Goal: Browse casually

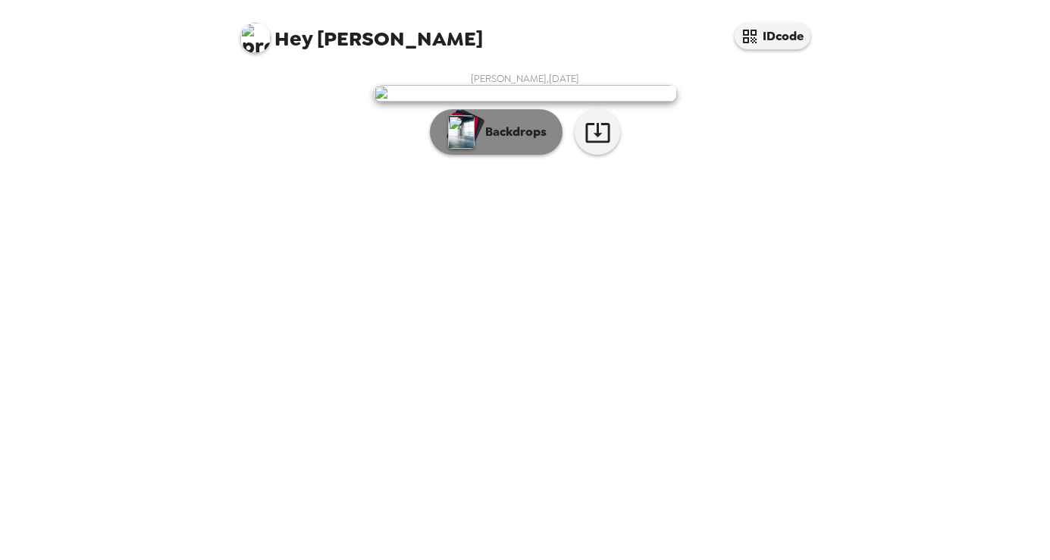
click at [532, 141] on p "Backdrops" at bounding box center [512, 132] width 69 height 18
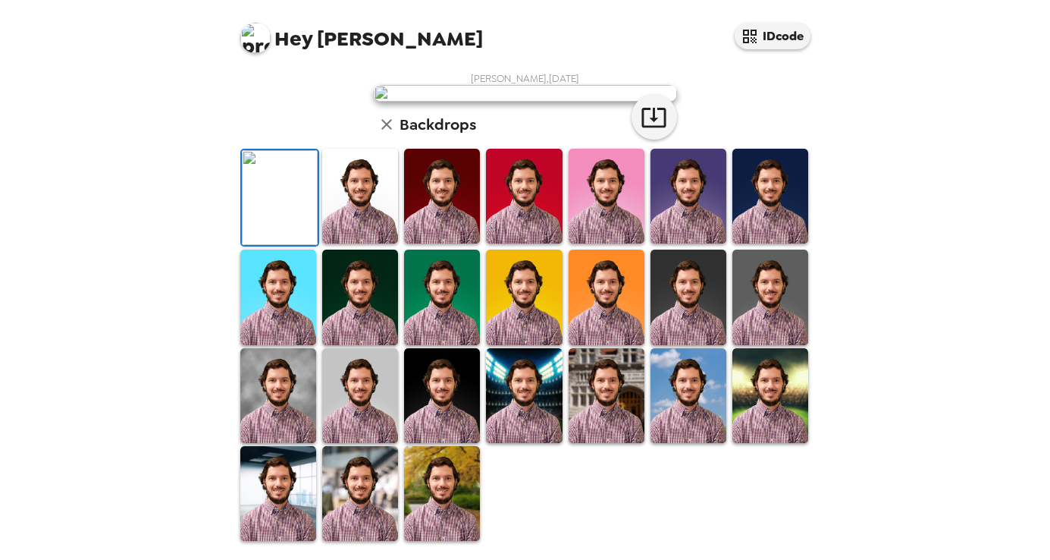
scroll to position [360, 0]
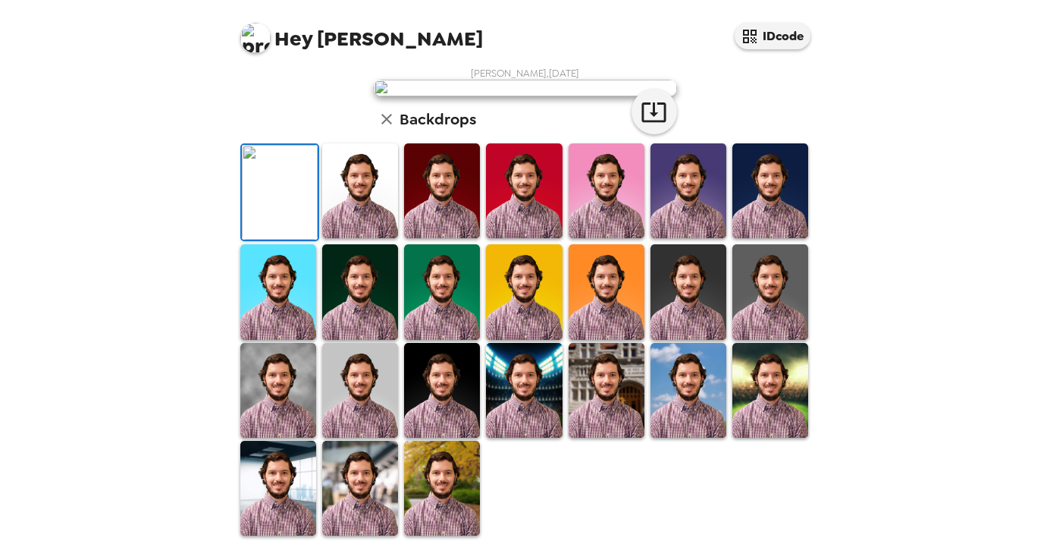
click at [262, 401] on img at bounding box center [278, 390] width 76 height 95
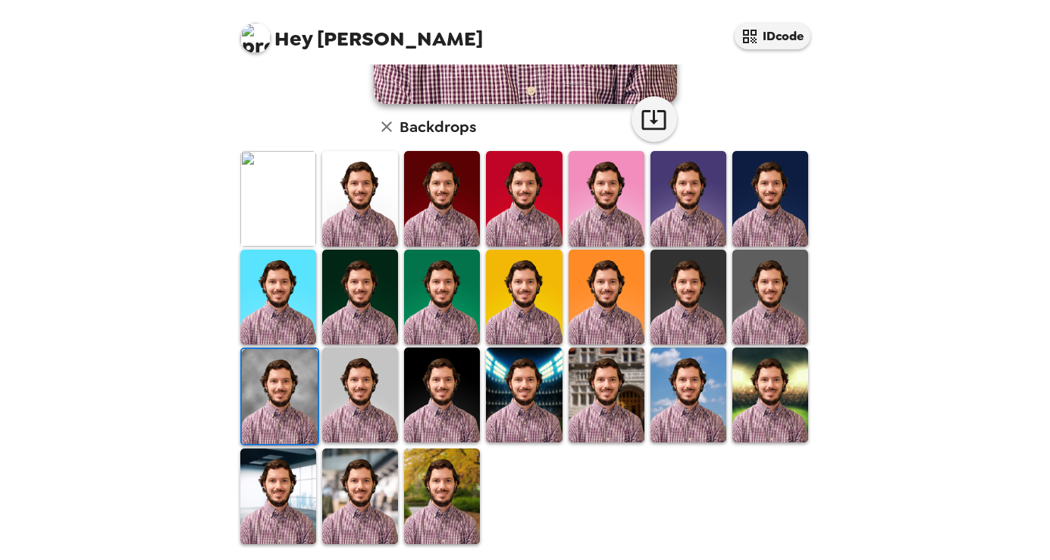
click at [430, 328] on img at bounding box center [442, 297] width 76 height 95
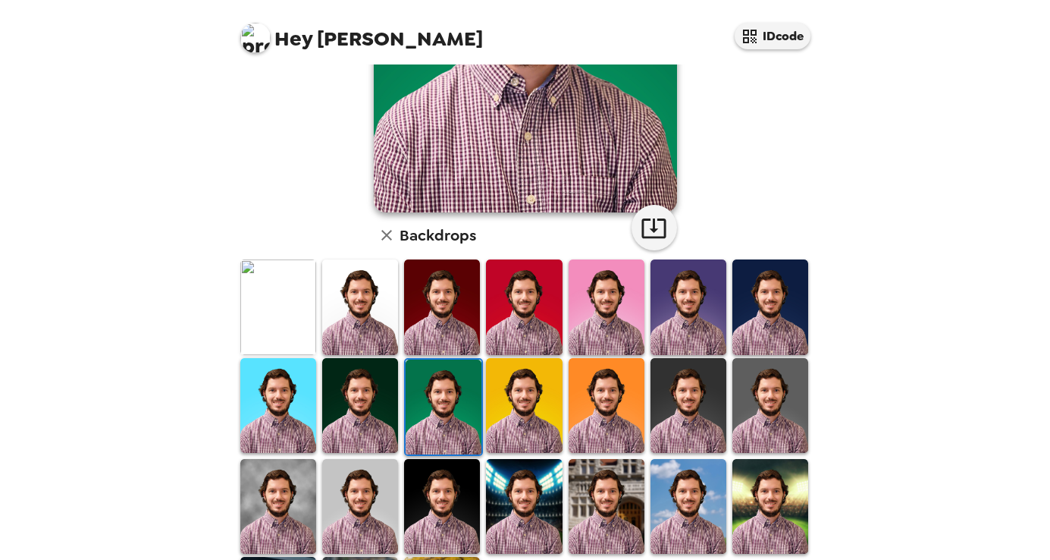
scroll to position [131, 0]
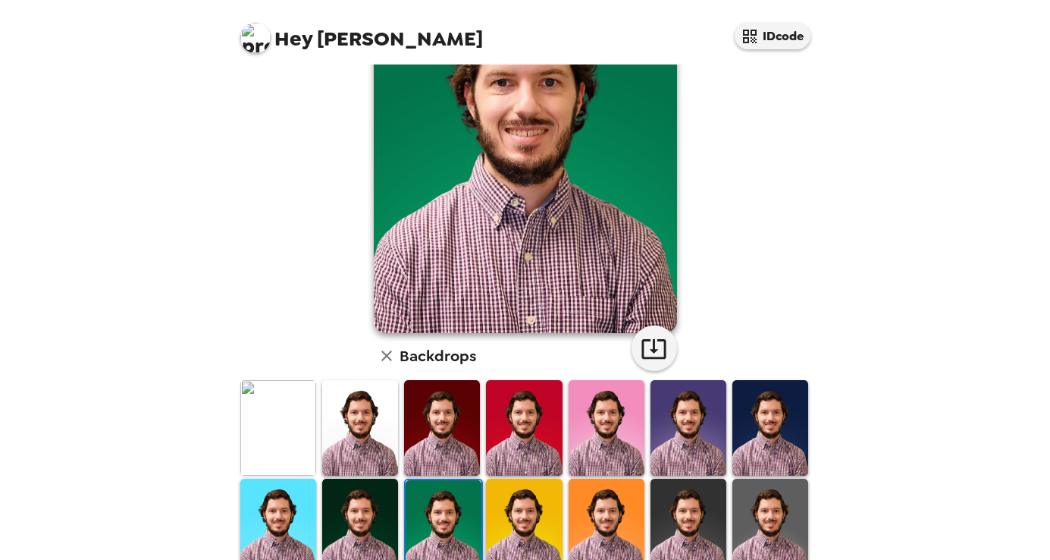
click at [372, 429] on img at bounding box center [360, 427] width 76 height 95
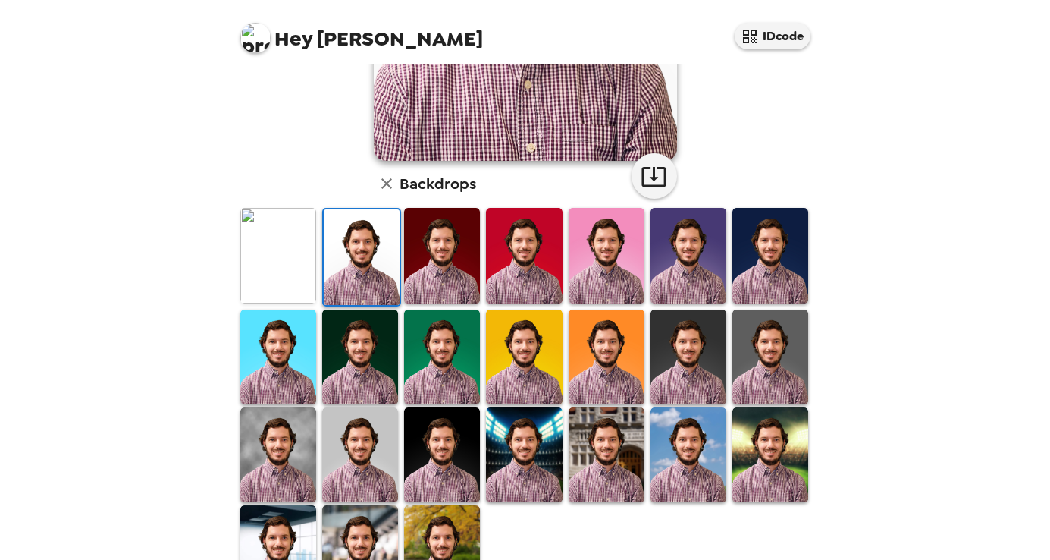
scroll to position [360, 0]
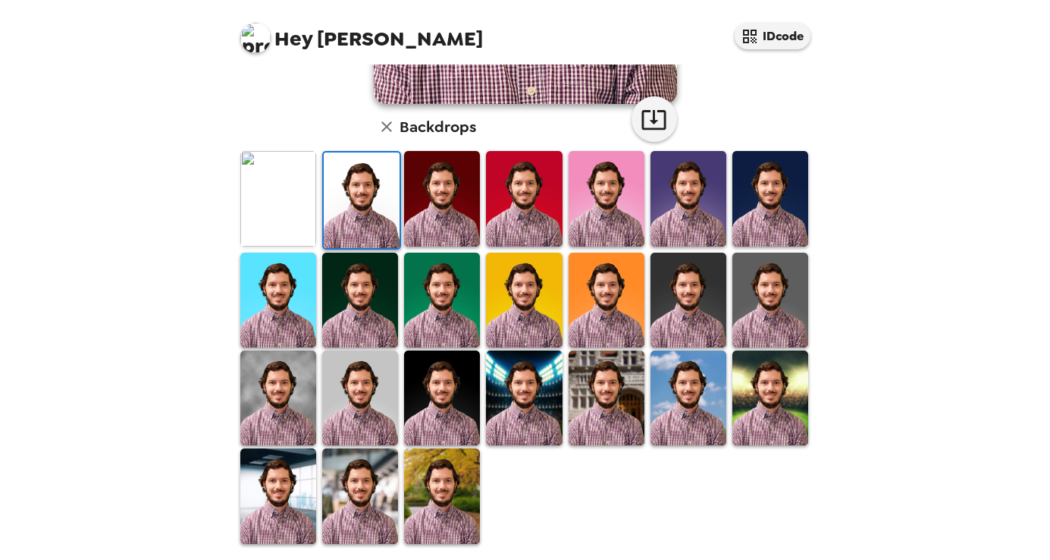
click at [450, 473] on img at bounding box center [442, 495] width 76 height 95
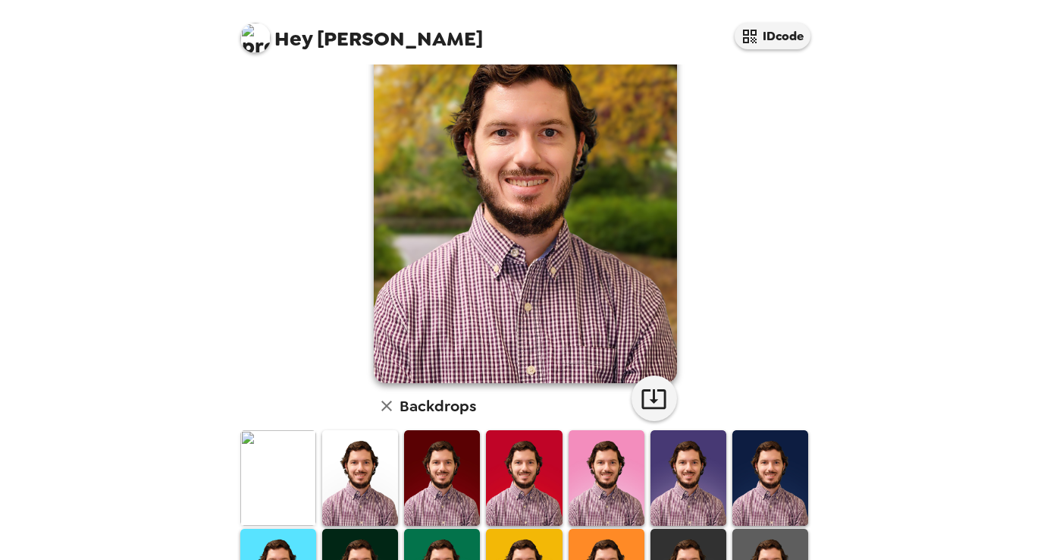
scroll to position [0, 0]
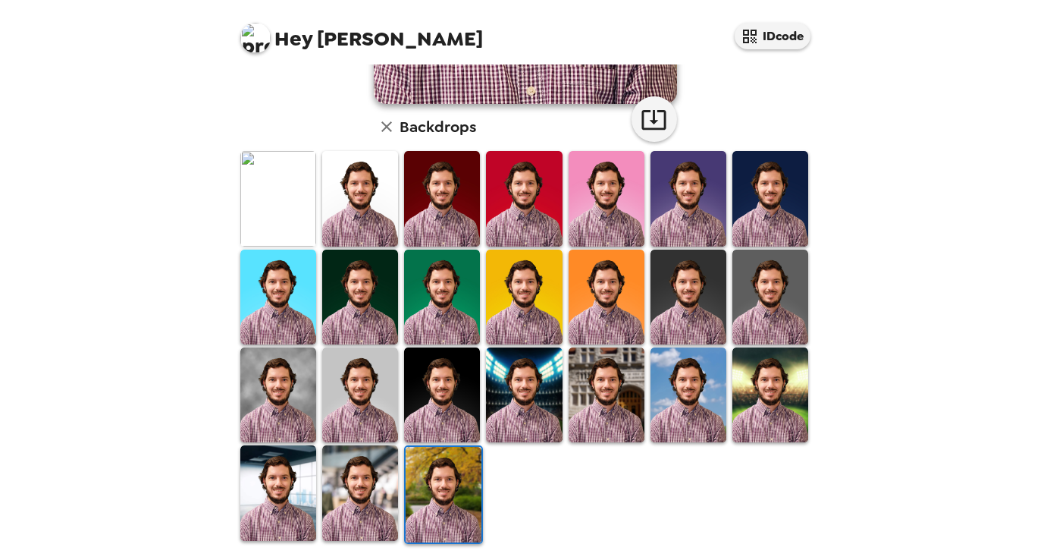
click at [510, 420] on img at bounding box center [524, 394] width 76 height 95
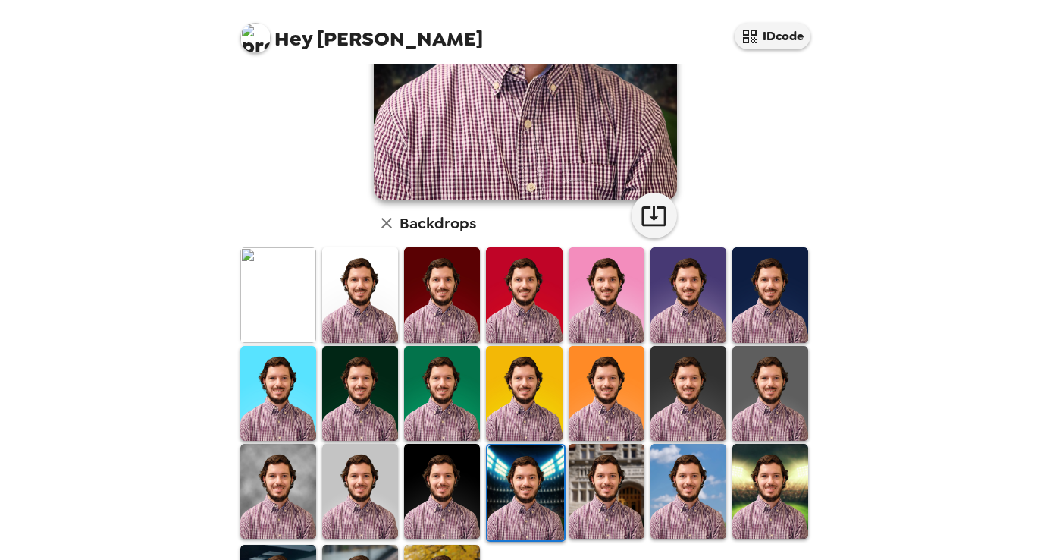
scroll to position [283, 0]
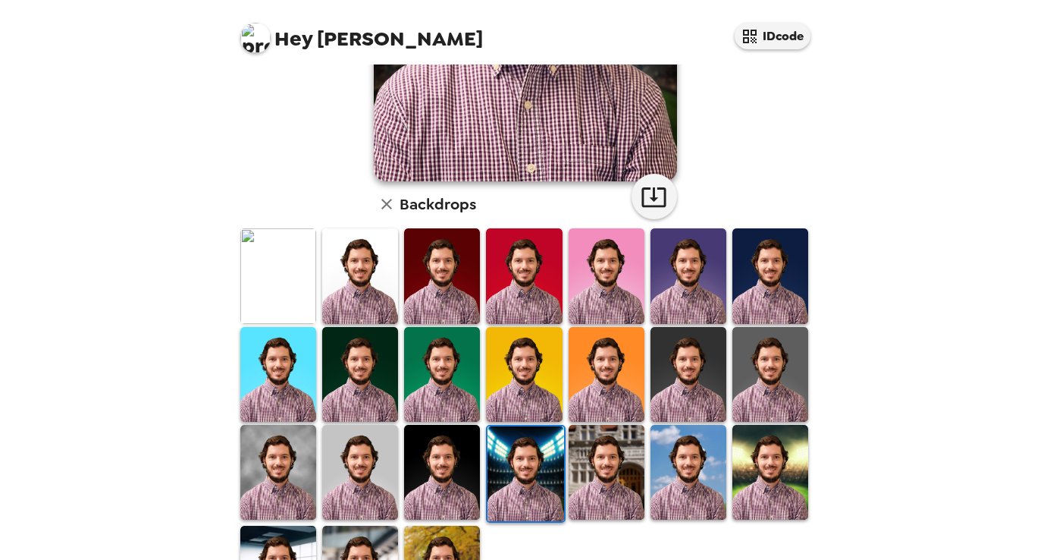
click at [924, 218] on div "Hey [PERSON_NAME] IDcode [PERSON_NAME] , [DATE] Backdrops" at bounding box center [525, 280] width 1050 height 560
click at [601, 473] on img at bounding box center [607, 472] width 76 height 95
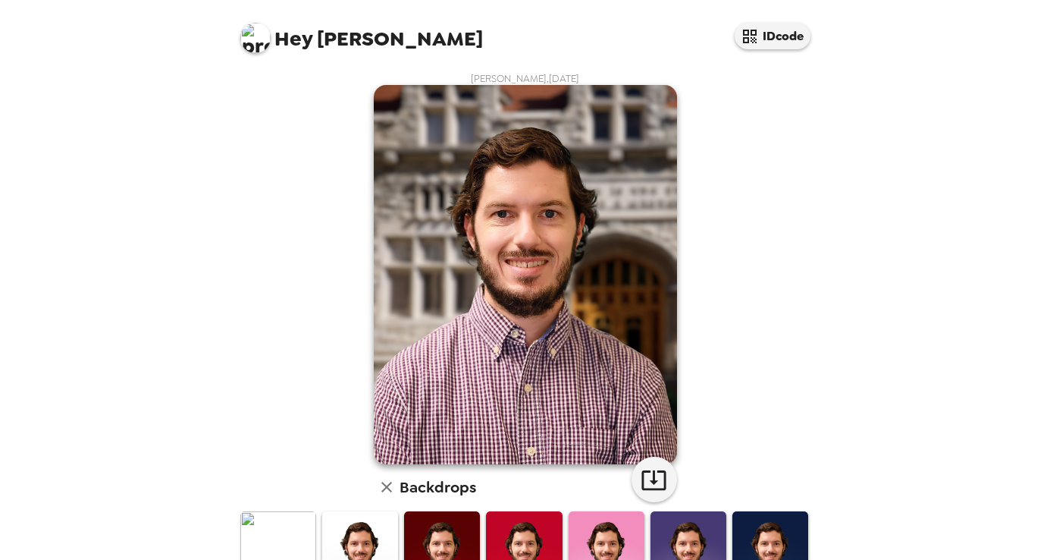
scroll to position [360, 0]
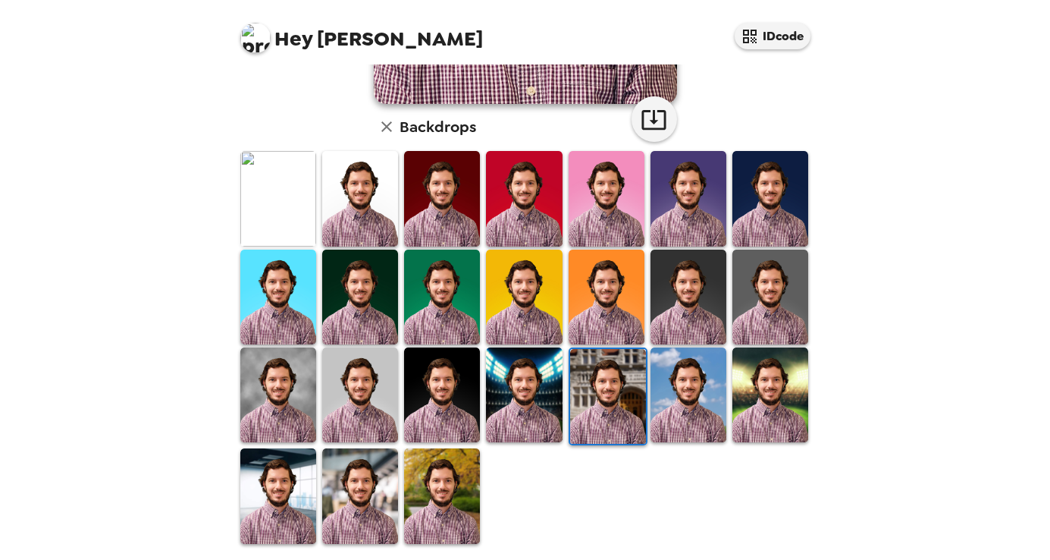
click at [356, 398] on img at bounding box center [360, 394] width 76 height 95
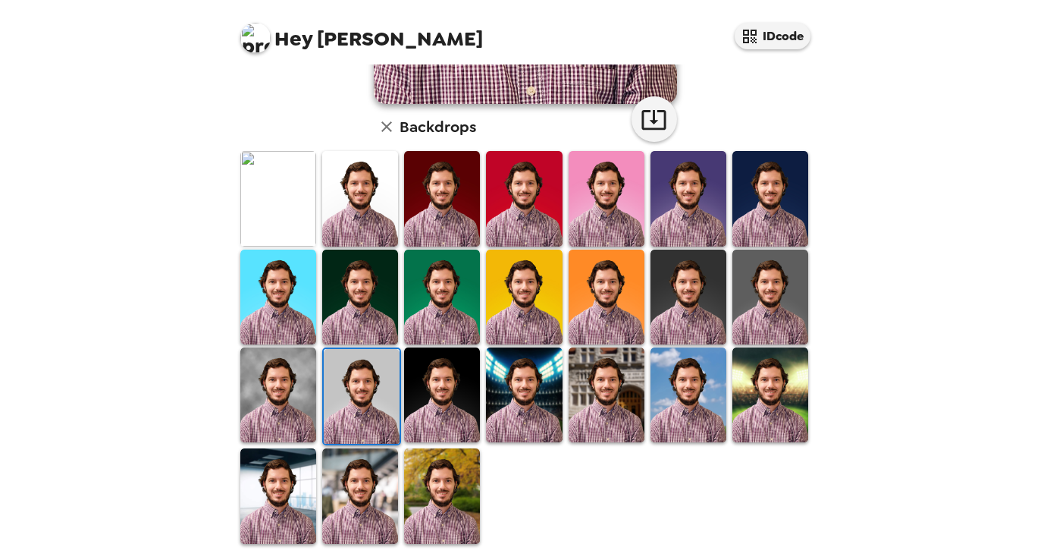
scroll to position [0, 0]
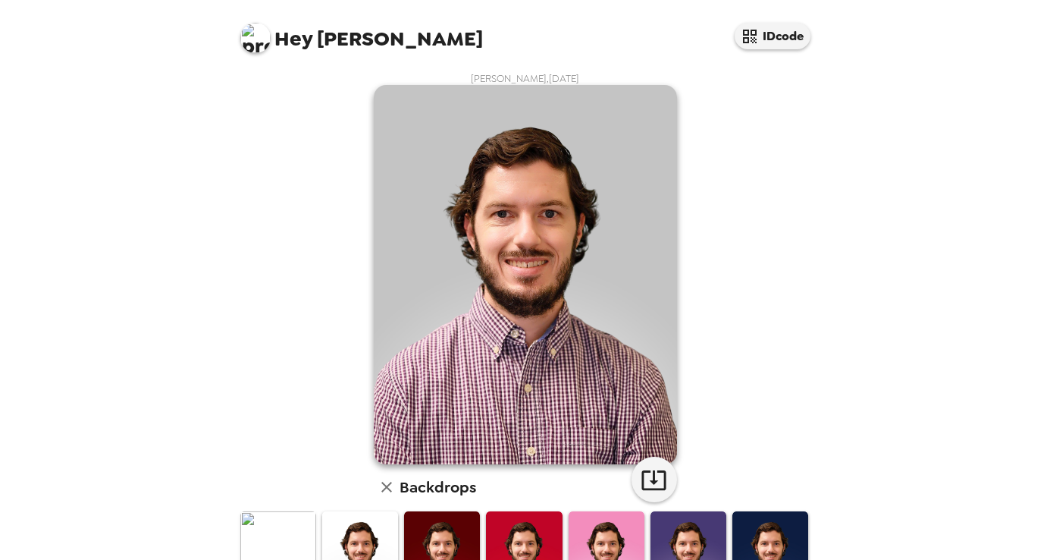
click at [557, 118] on img at bounding box center [525, 274] width 303 height 379
click at [526, 210] on img at bounding box center [525, 274] width 303 height 379
click at [542, 278] on img at bounding box center [525, 274] width 303 height 379
